Goal: Browse casually: Explore the website without a specific task or goal

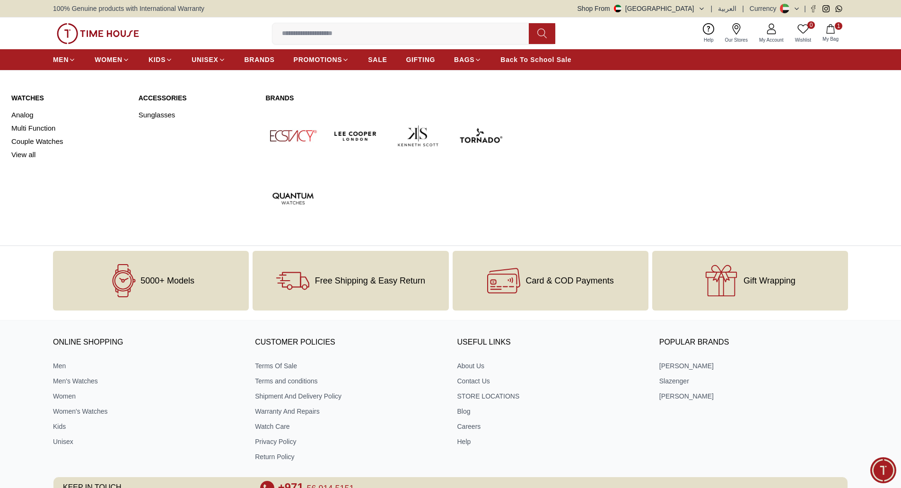
click at [28, 98] on link "Watches" at bounding box center [69, 97] width 116 height 9
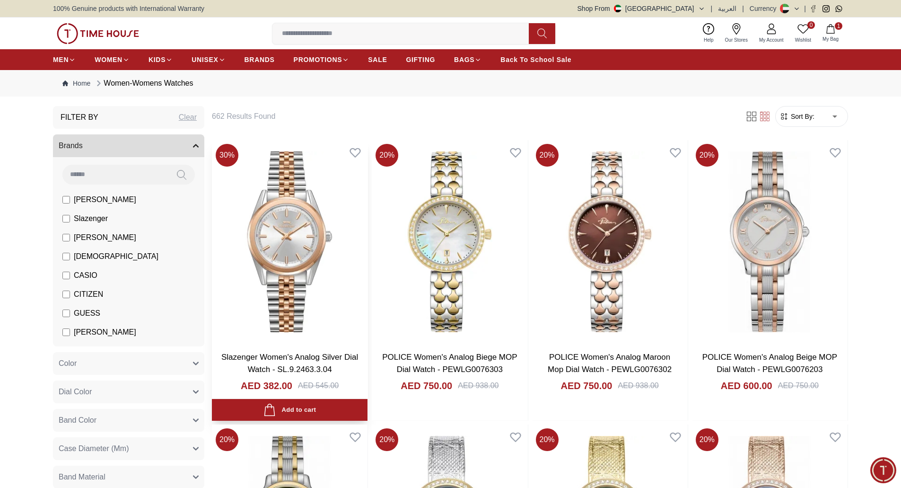
click at [286, 247] on img at bounding box center [290, 241] width 156 height 203
